Goal: Check status: Check status

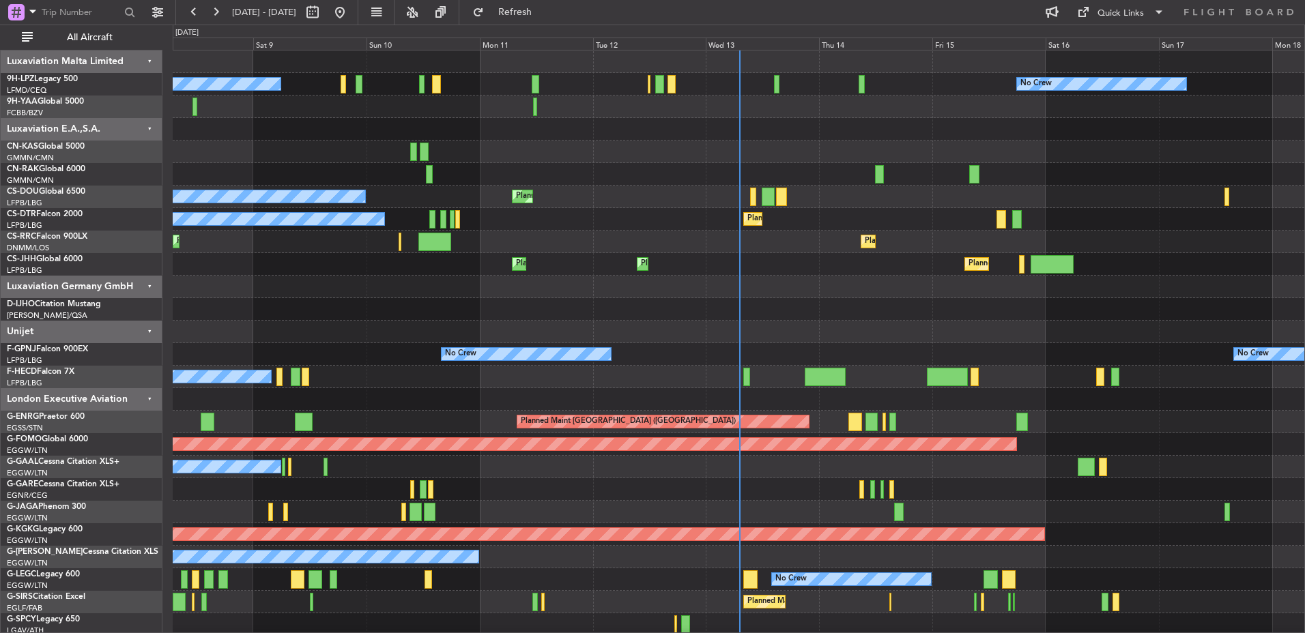
click at [745, 51] on div at bounding box center [739, 62] width 1132 height 23
click at [752, 46] on div "Wed 13" at bounding box center [762, 44] width 113 height 12
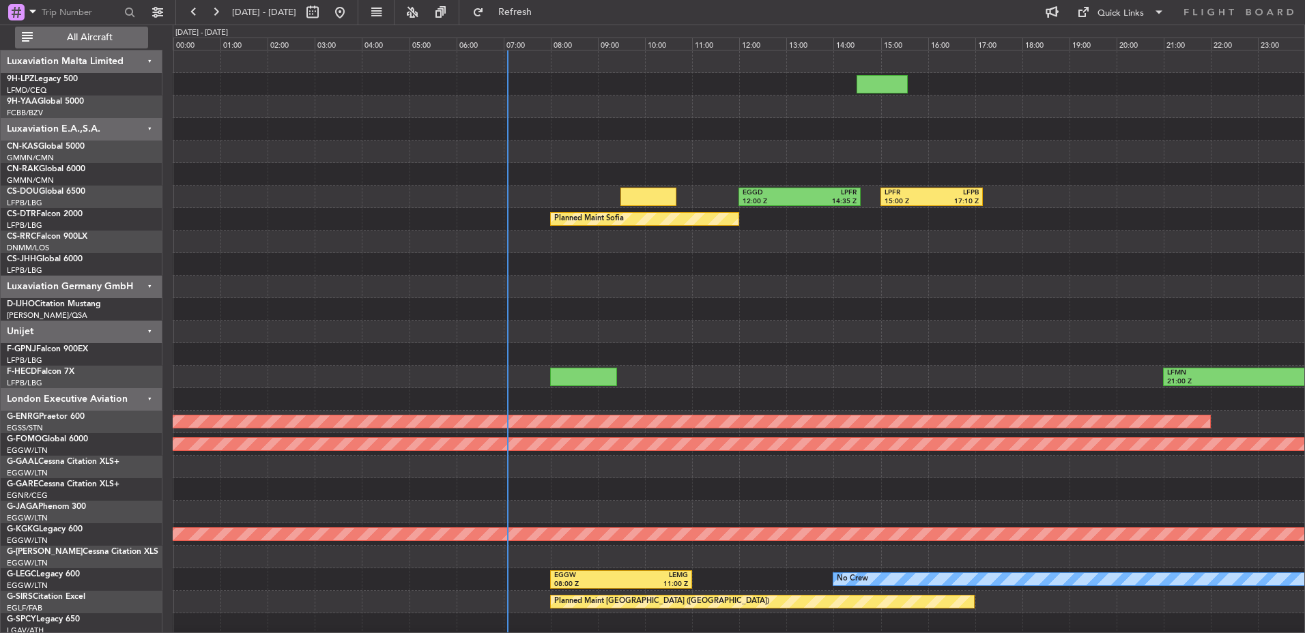
click at [85, 40] on span "All Aircraft" at bounding box center [89, 38] width 109 height 10
